Goal: Task Accomplishment & Management: Use online tool/utility

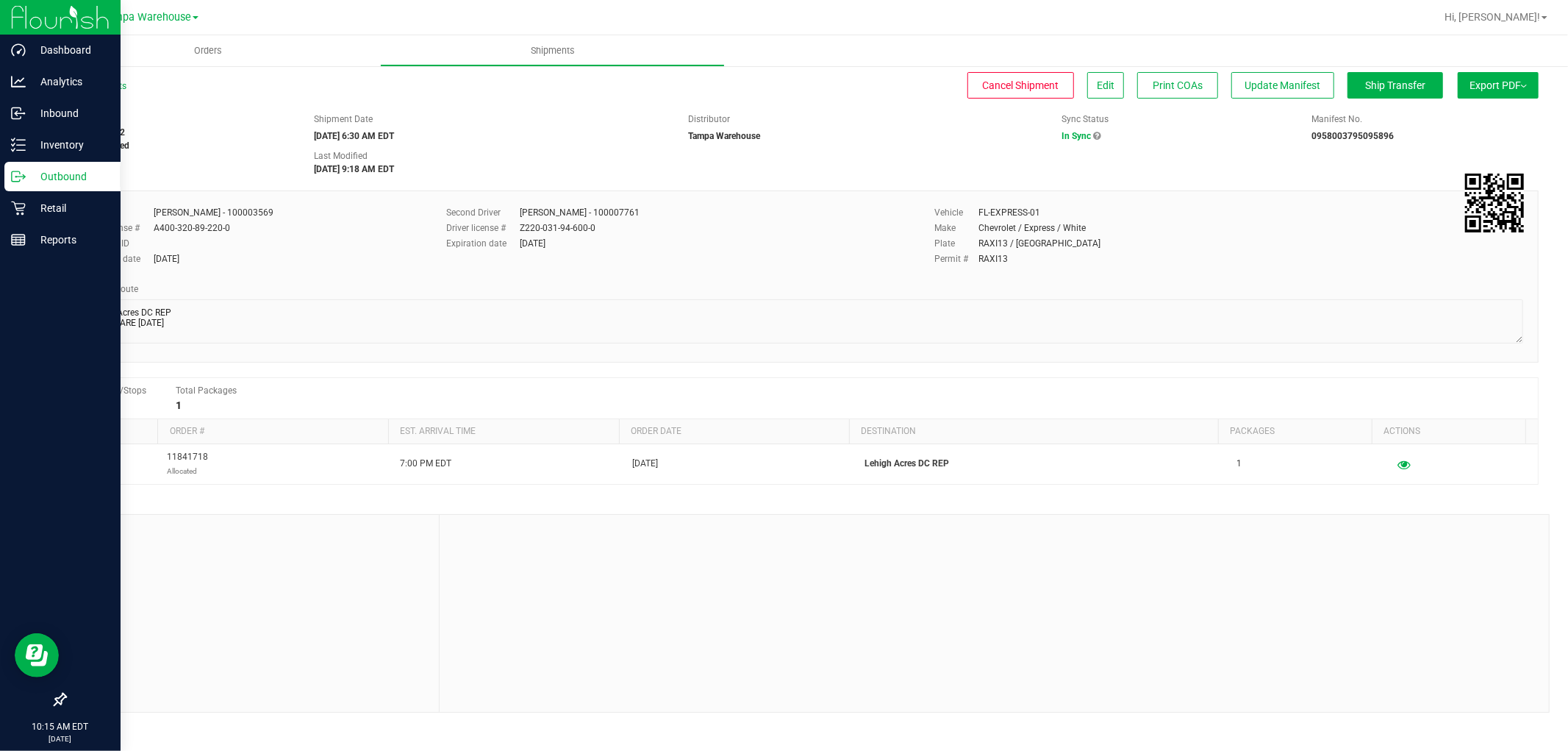
click at [66, 178] on p "Outbound" at bounding box center [69, 176] width 89 height 18
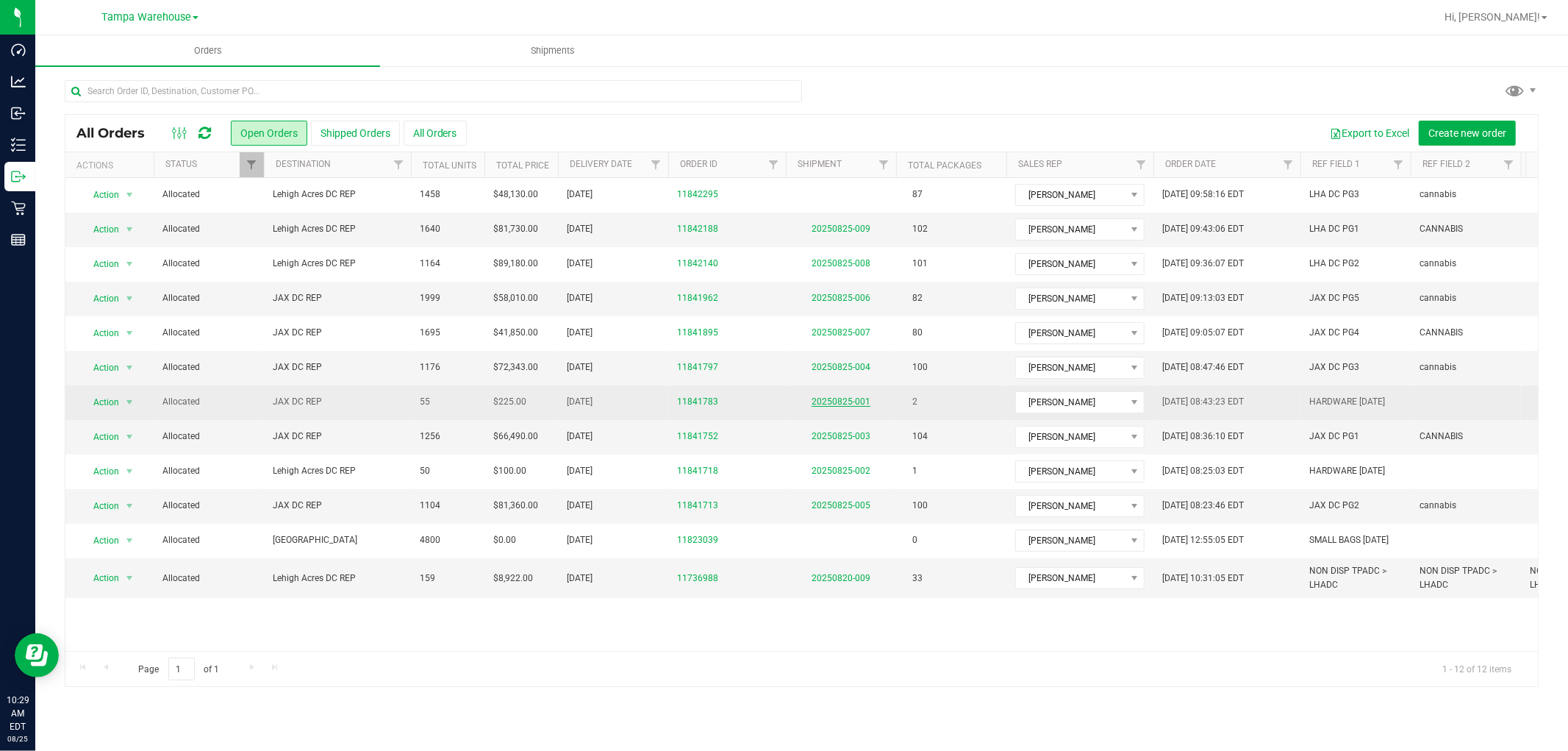
click at [851, 399] on link "20250825-001" at bounding box center [841, 402] width 59 height 11
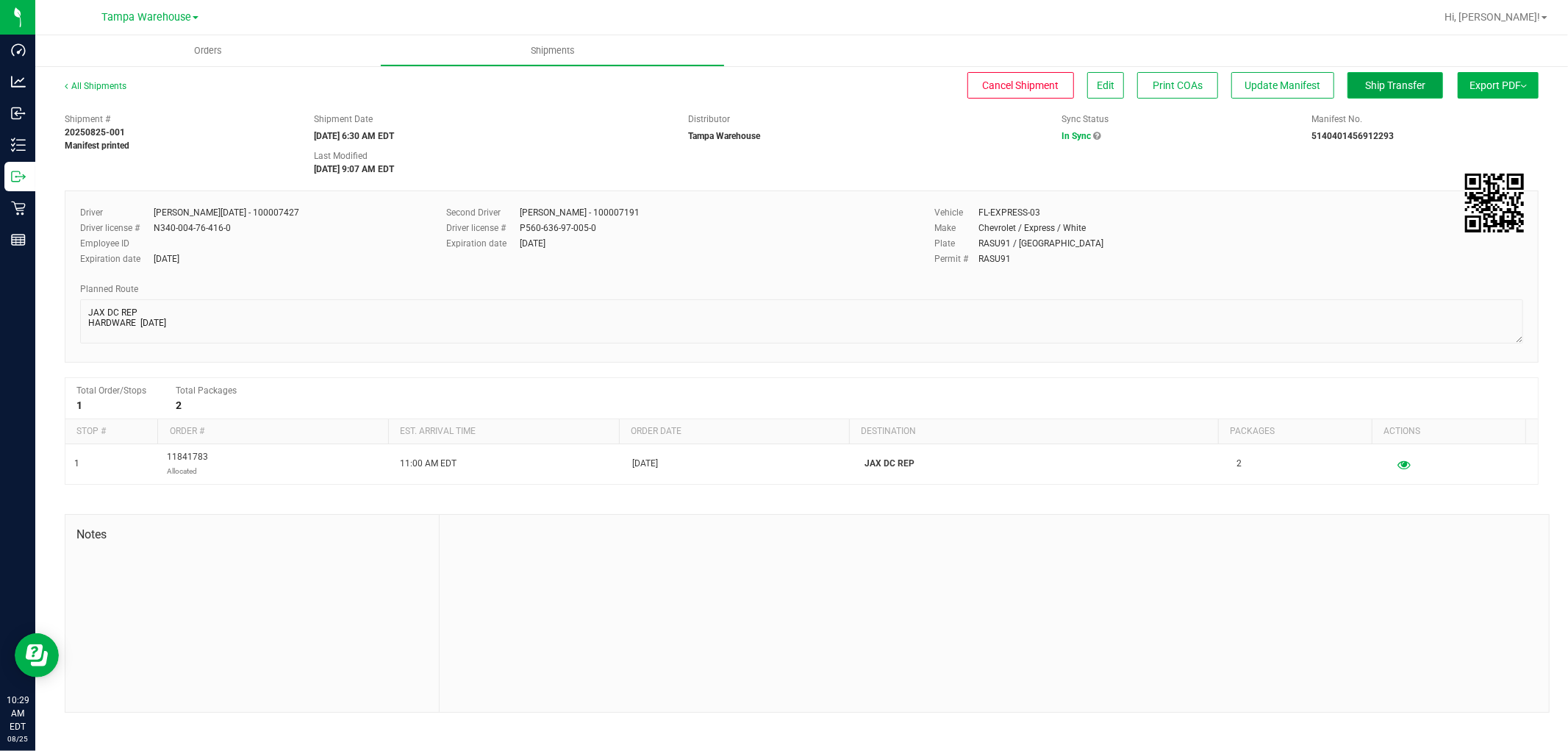
click at [1408, 87] on span "Ship Transfer" at bounding box center [1395, 85] width 61 height 11
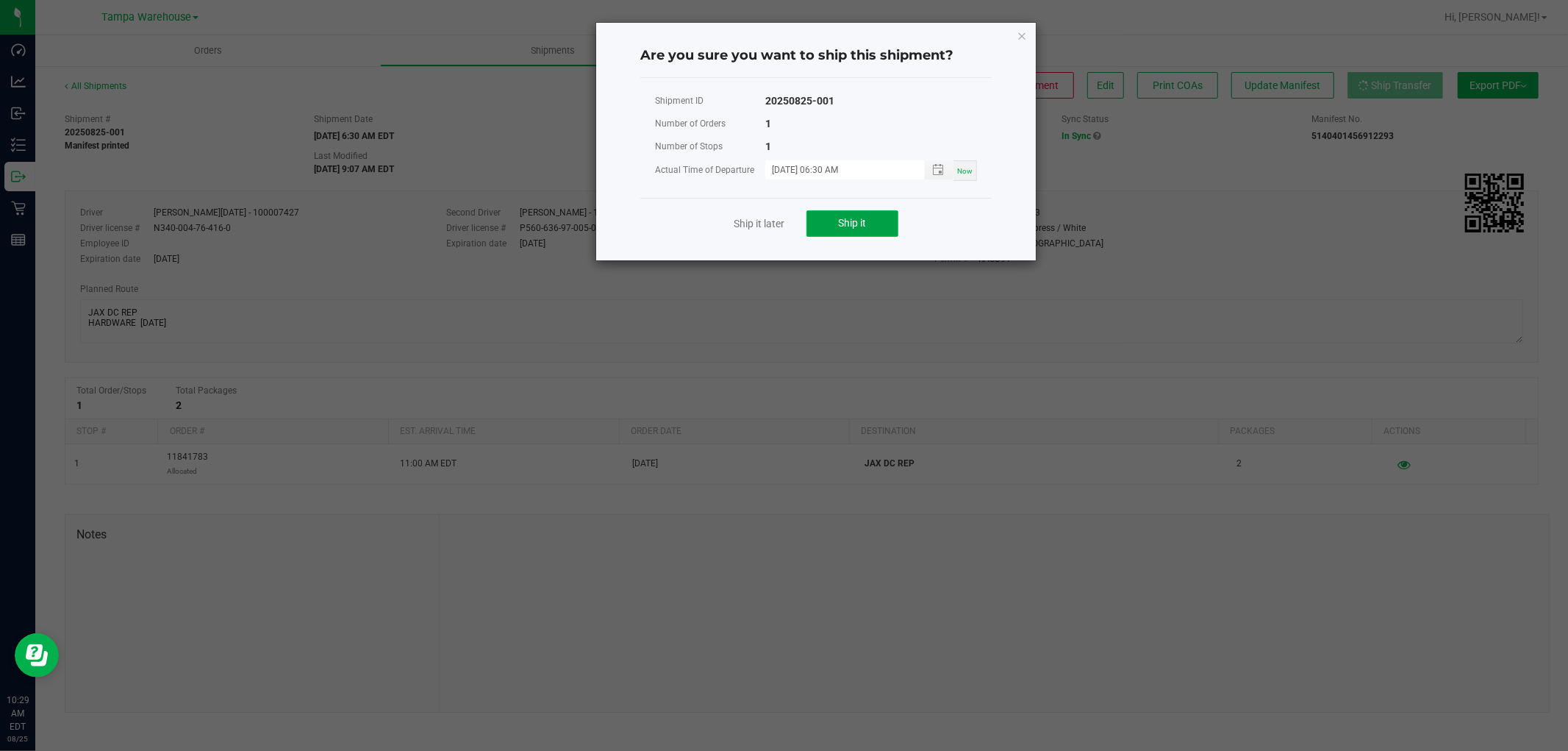
click at [882, 221] on button "Ship it" at bounding box center [852, 224] width 92 height 26
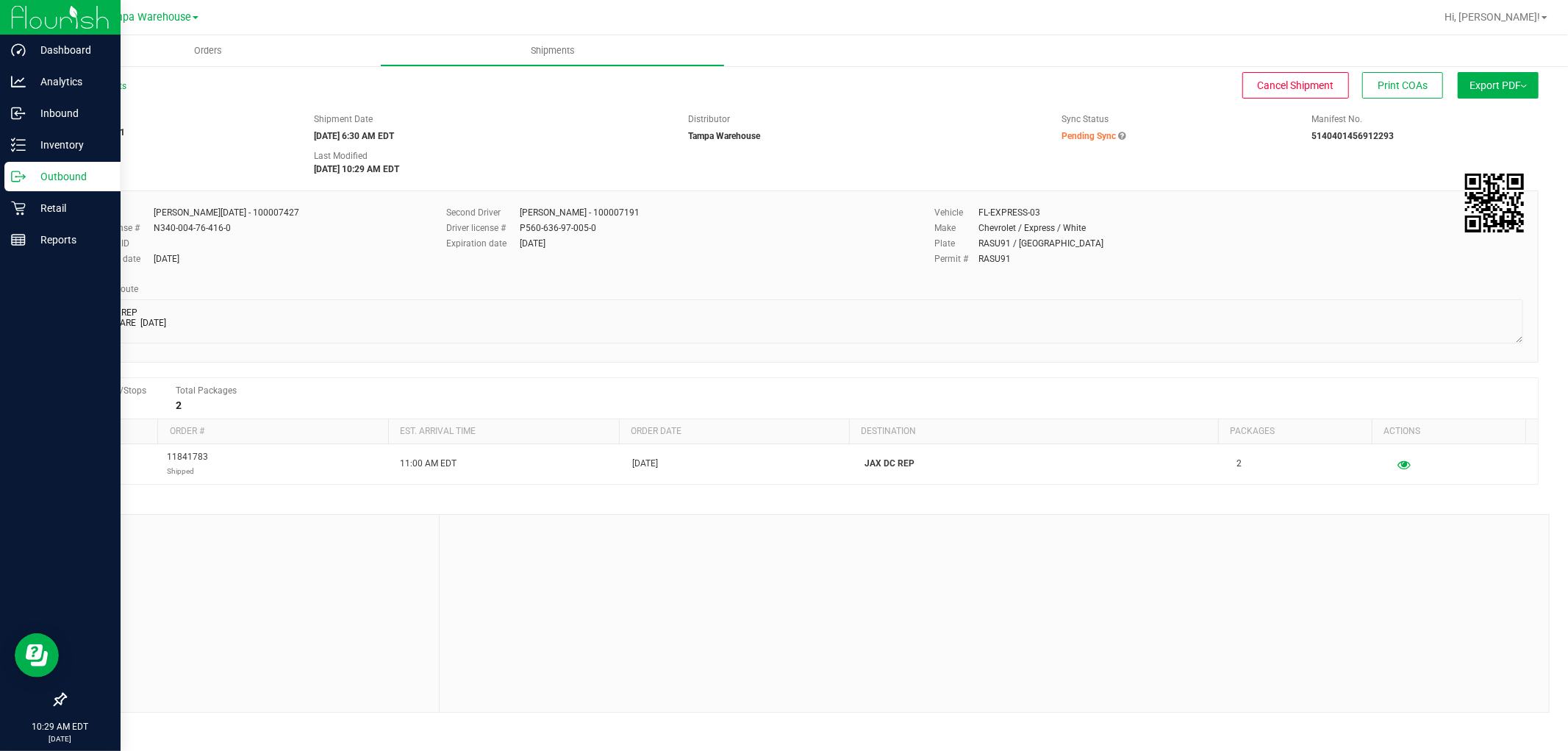
click at [72, 166] on div "Outbound" at bounding box center [62, 176] width 116 height 30
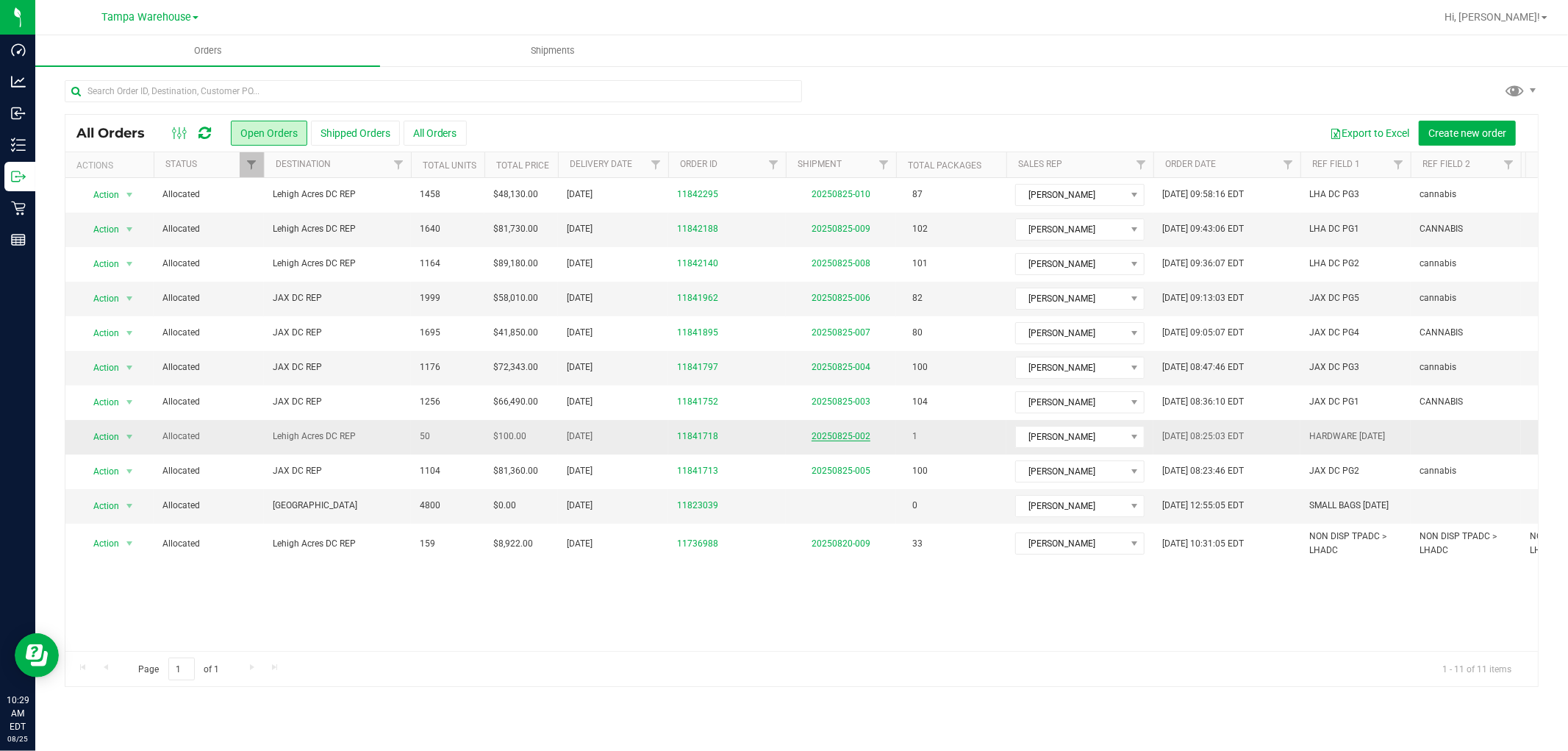
click at [850, 440] on link "20250825-002" at bounding box center [841, 436] width 59 height 11
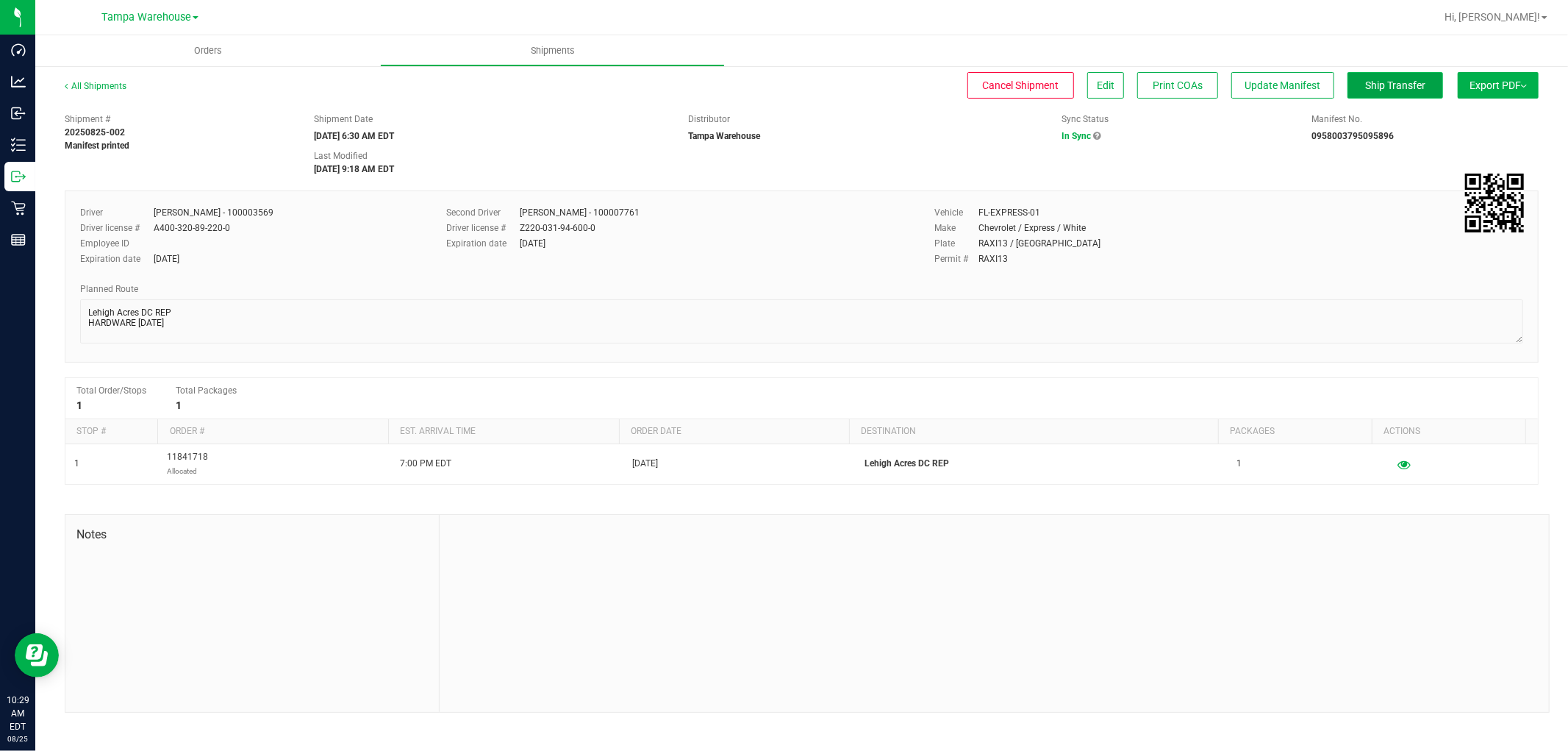
click at [1428, 79] on button "Ship Transfer" at bounding box center [1395, 85] width 96 height 26
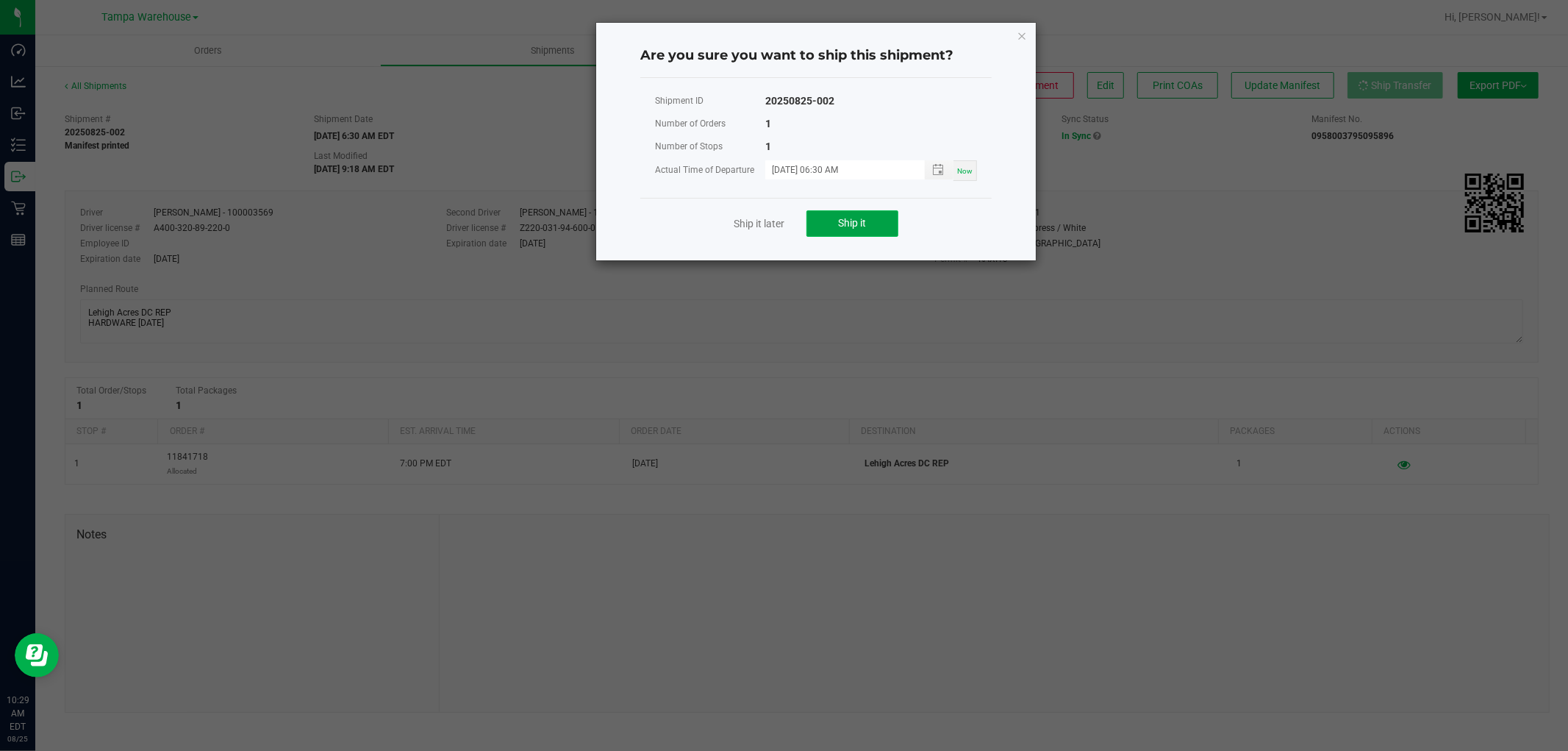
click at [873, 223] on button "Ship it" at bounding box center [852, 224] width 92 height 26
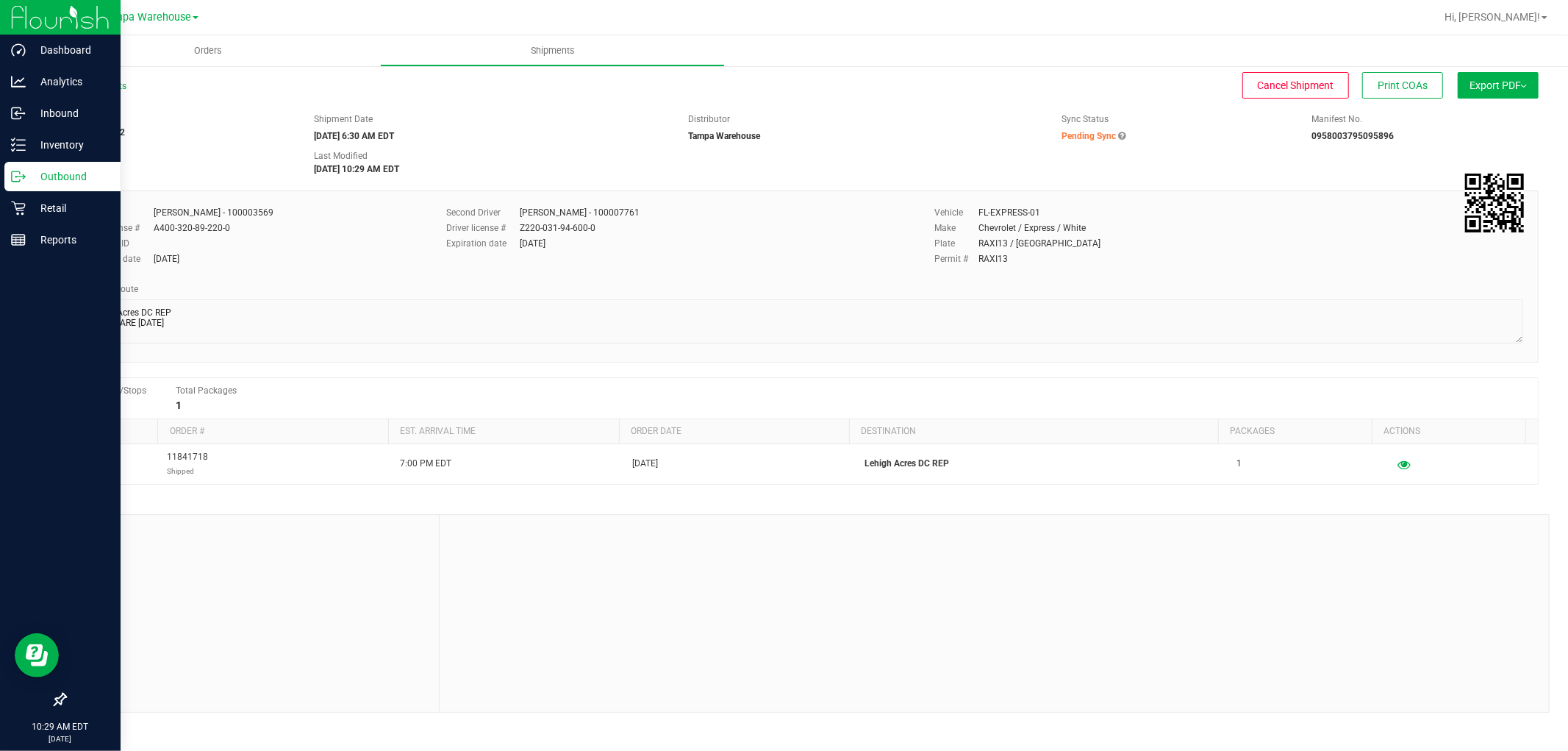
click at [76, 171] on p "Outbound" at bounding box center [69, 176] width 89 height 18
